Goal: Task Accomplishment & Management: Use online tool/utility

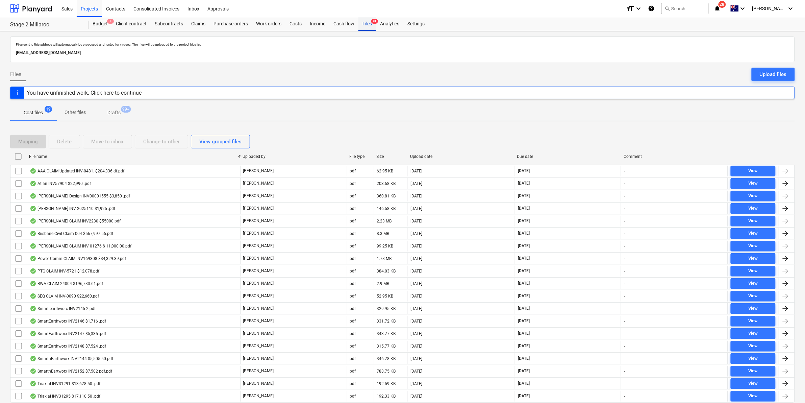
click at [369, 22] on div "Files 9+" at bounding box center [367, 24] width 18 height 14
click at [85, 5] on div "Projects" at bounding box center [89, 8] width 25 height 17
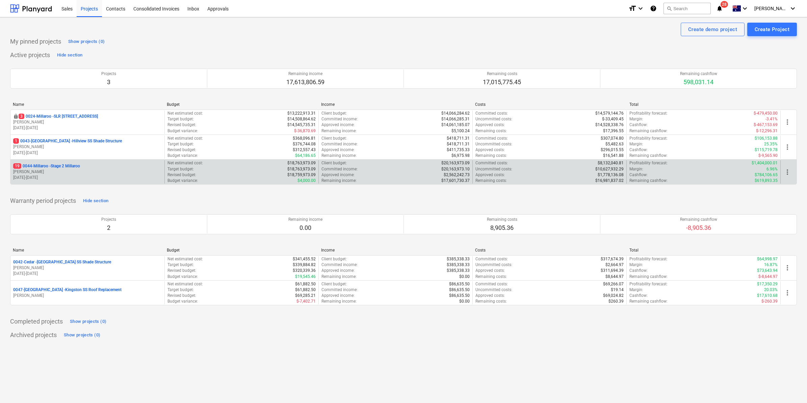
click at [64, 163] on div "19 0044-Millaroo - Stage 2 Millaroo [PERSON_NAME] [DATE] - [DATE]" at bounding box center [87, 171] width 154 height 23
click at [63, 164] on p "19 0044-Millaroo - Stage 2 Millaroo" at bounding box center [46, 166] width 67 height 6
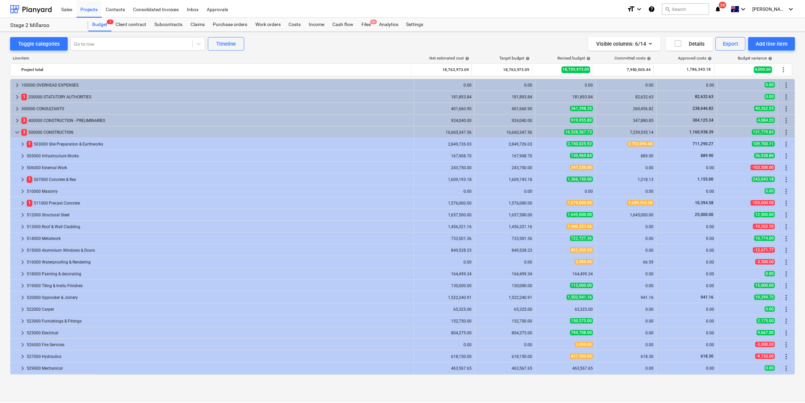
scroll to position [105, 0]
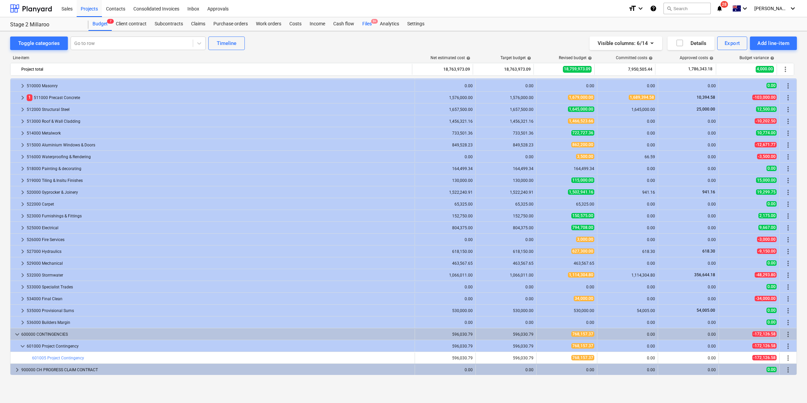
click at [366, 24] on div "Files 9+" at bounding box center [367, 24] width 18 height 14
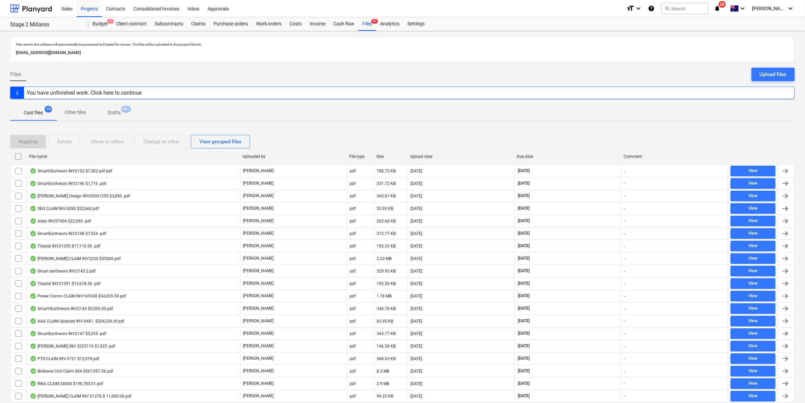
click at [50, 155] on div "File name" at bounding box center [133, 156] width 208 height 5
checkbox input "false"
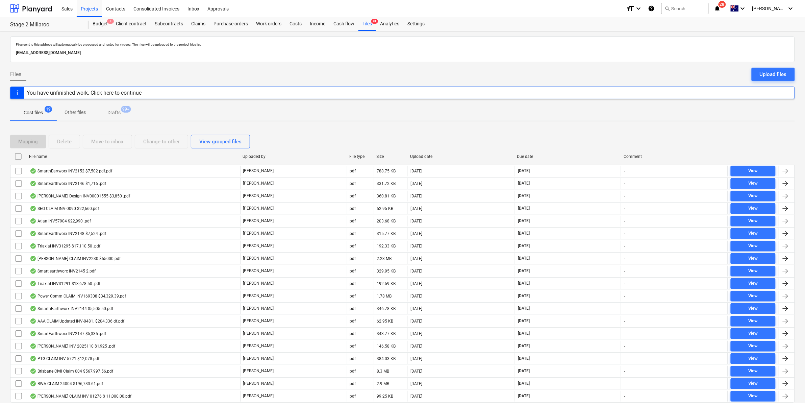
checkbox input "false"
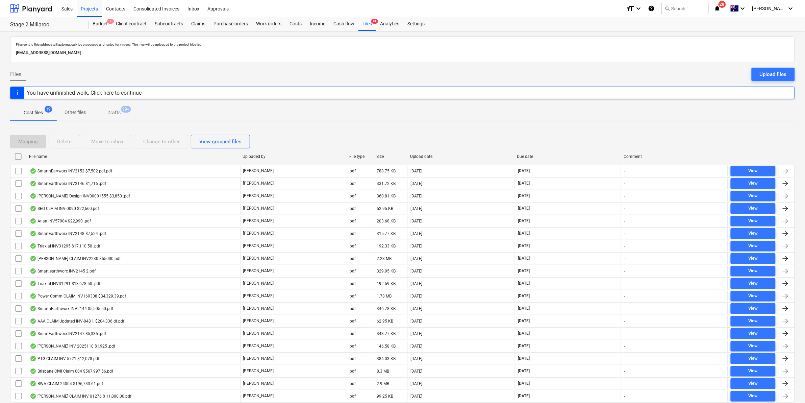
checkbox input "false"
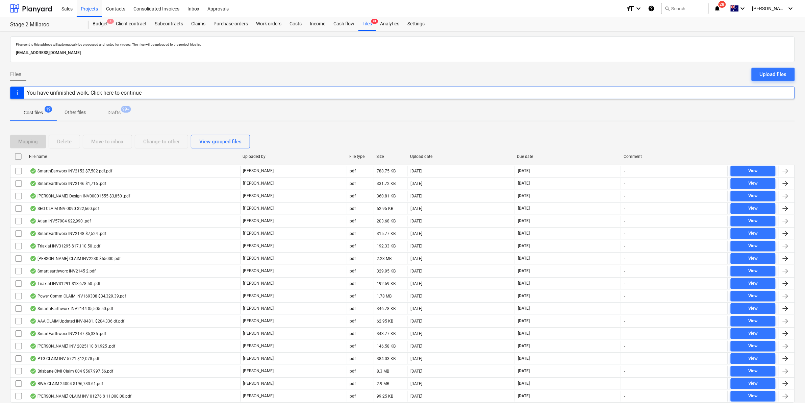
checkbox input "false"
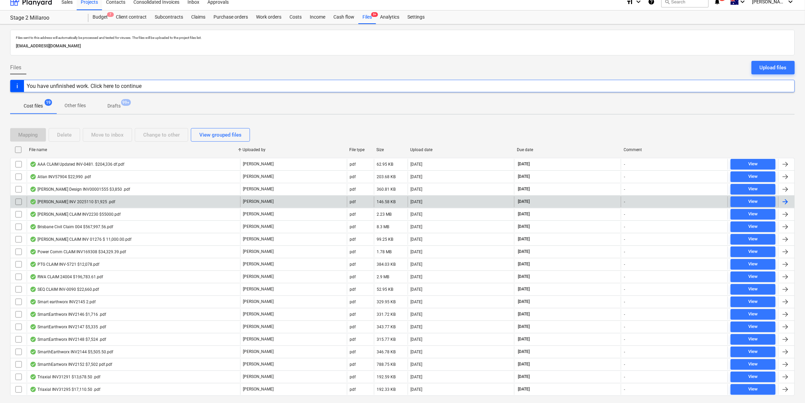
scroll to position [25, 0]
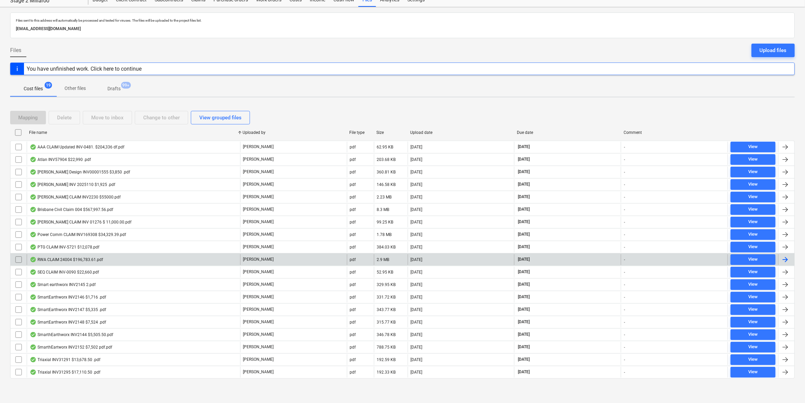
click at [62, 255] on div "RWA CLAIM 24004 $196,783.61.pdf" at bounding box center [133, 259] width 213 height 11
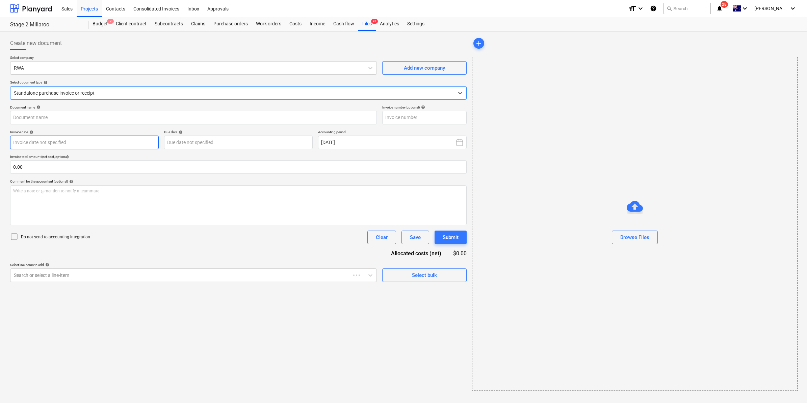
type input "CLAIM"
type input "[DATE]"
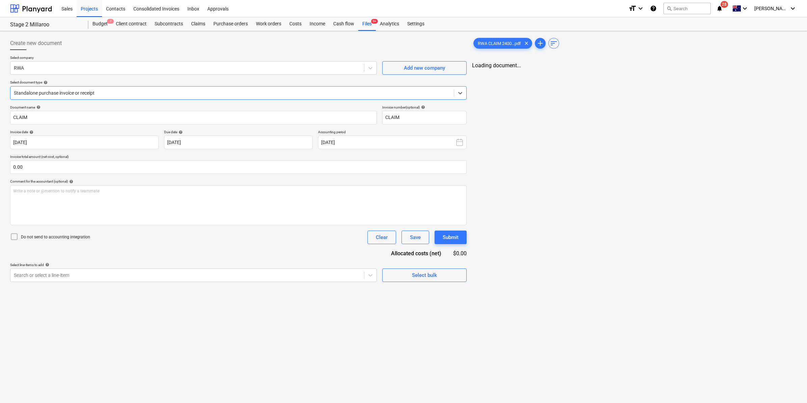
click at [308, 90] on div at bounding box center [232, 92] width 437 height 7
click at [308, 90] on div at bounding box center [231, 92] width 435 height 7
click at [602, 71] on link "2" at bounding box center [606, 72] width 8 height 8
click at [616, 70] on link "3" at bounding box center [619, 72] width 8 height 8
